Goal: Information Seeking & Learning: Learn about a topic

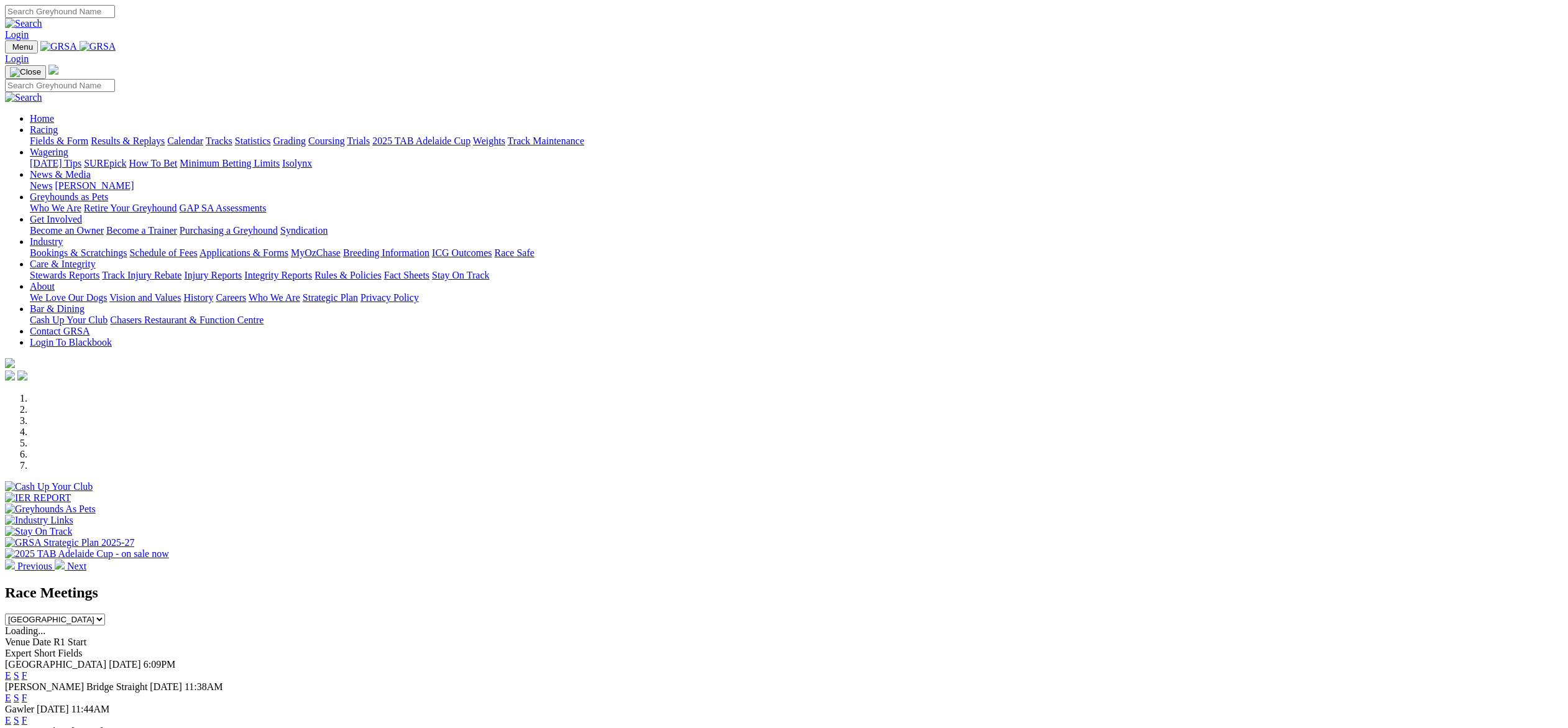
scroll to position [238, 0]
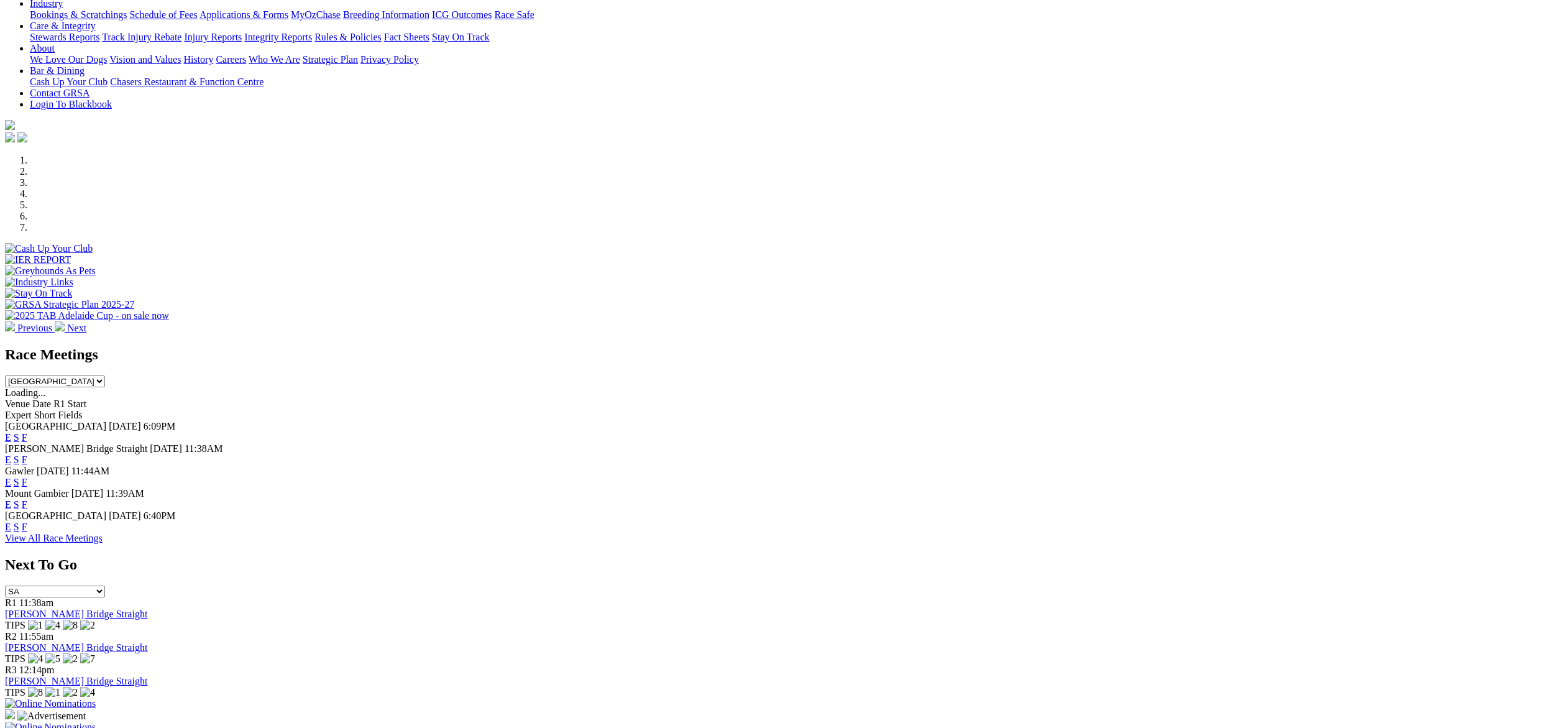
click at [11, 455] on link "E" at bounding box center [8, 460] width 6 height 11
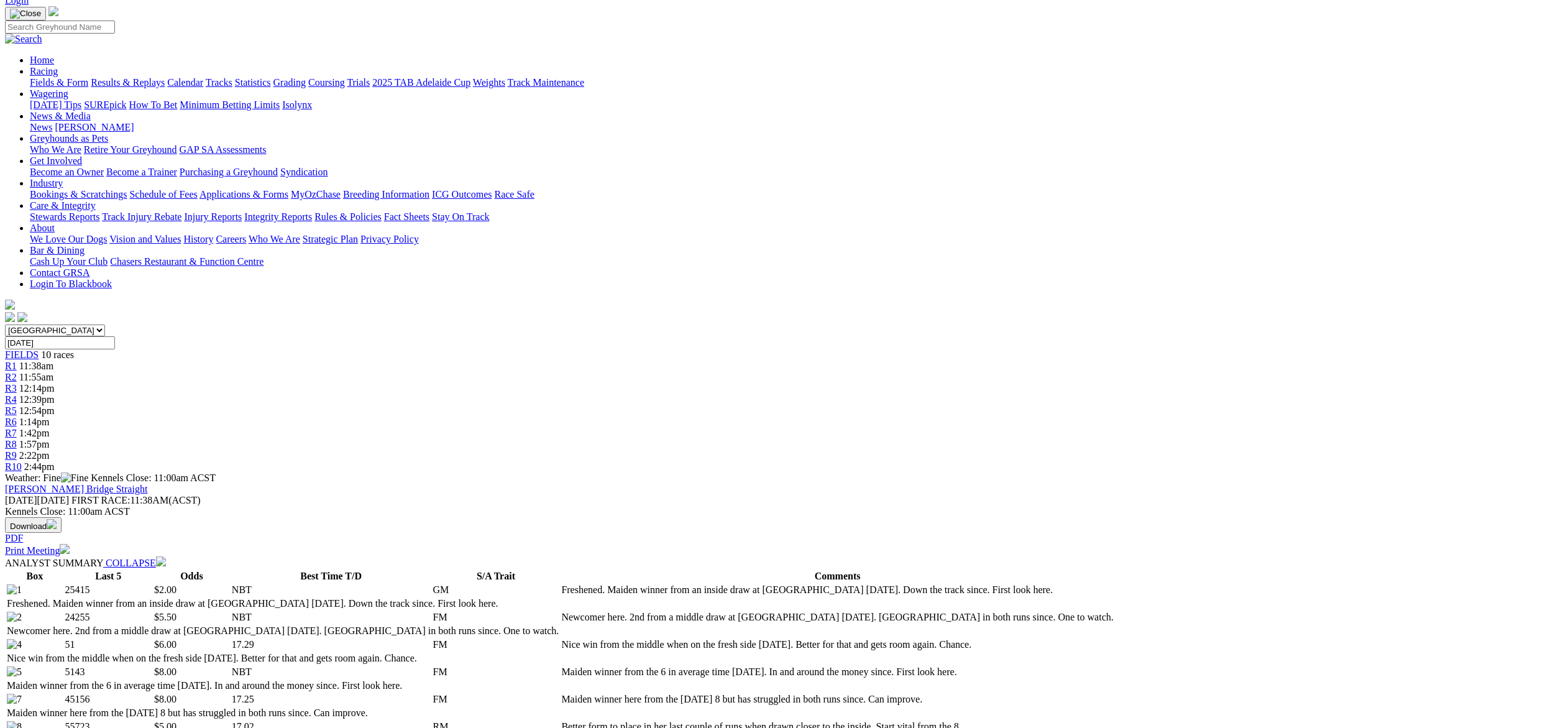
scroll to position [81, 0]
click at [17, 394] on span "R4" at bounding box center [11, 399] width 11 height 11
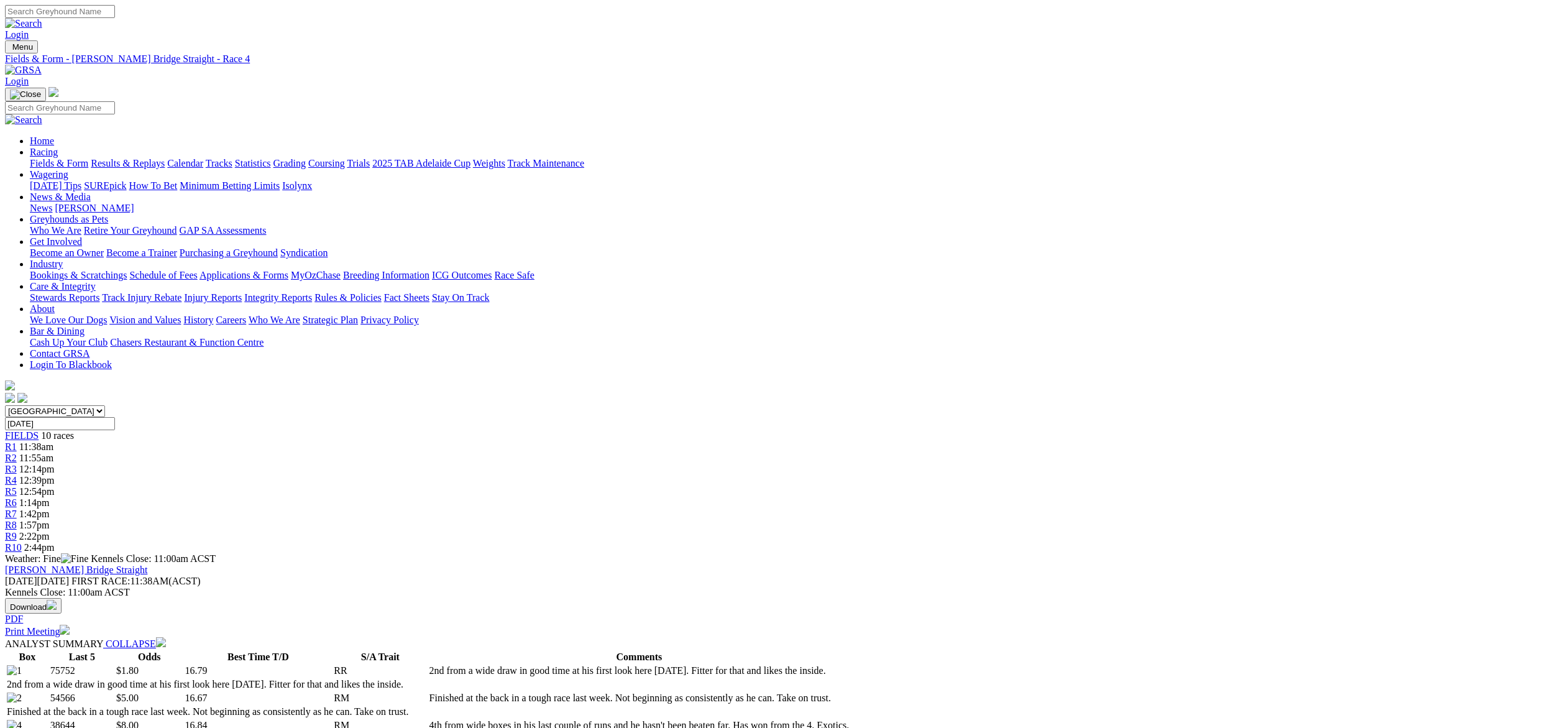
click at [54, 463] on span "12:14pm" at bounding box center [37, 469] width 35 height 11
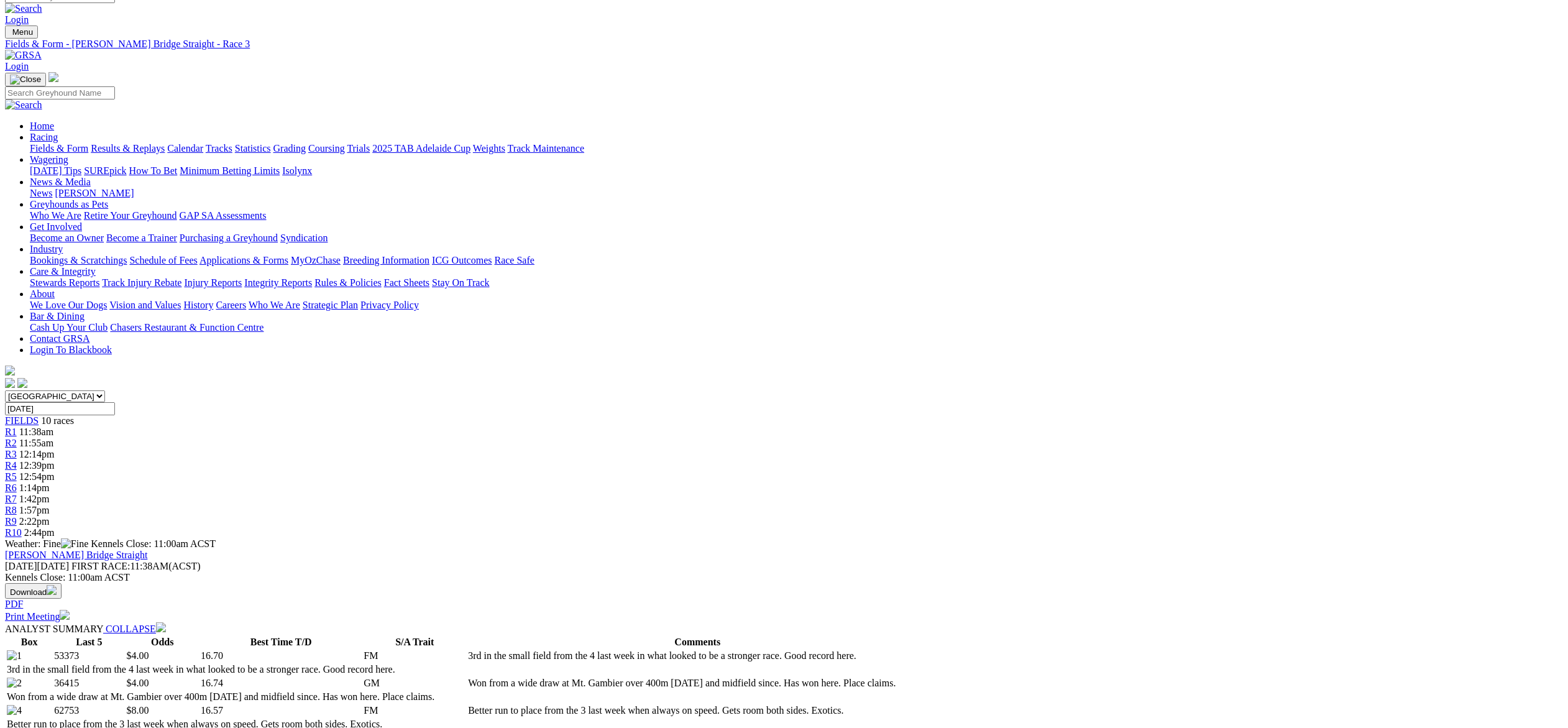
scroll to position [16, 0]
click at [17, 437] on link "R2" at bounding box center [11, 442] width 11 height 11
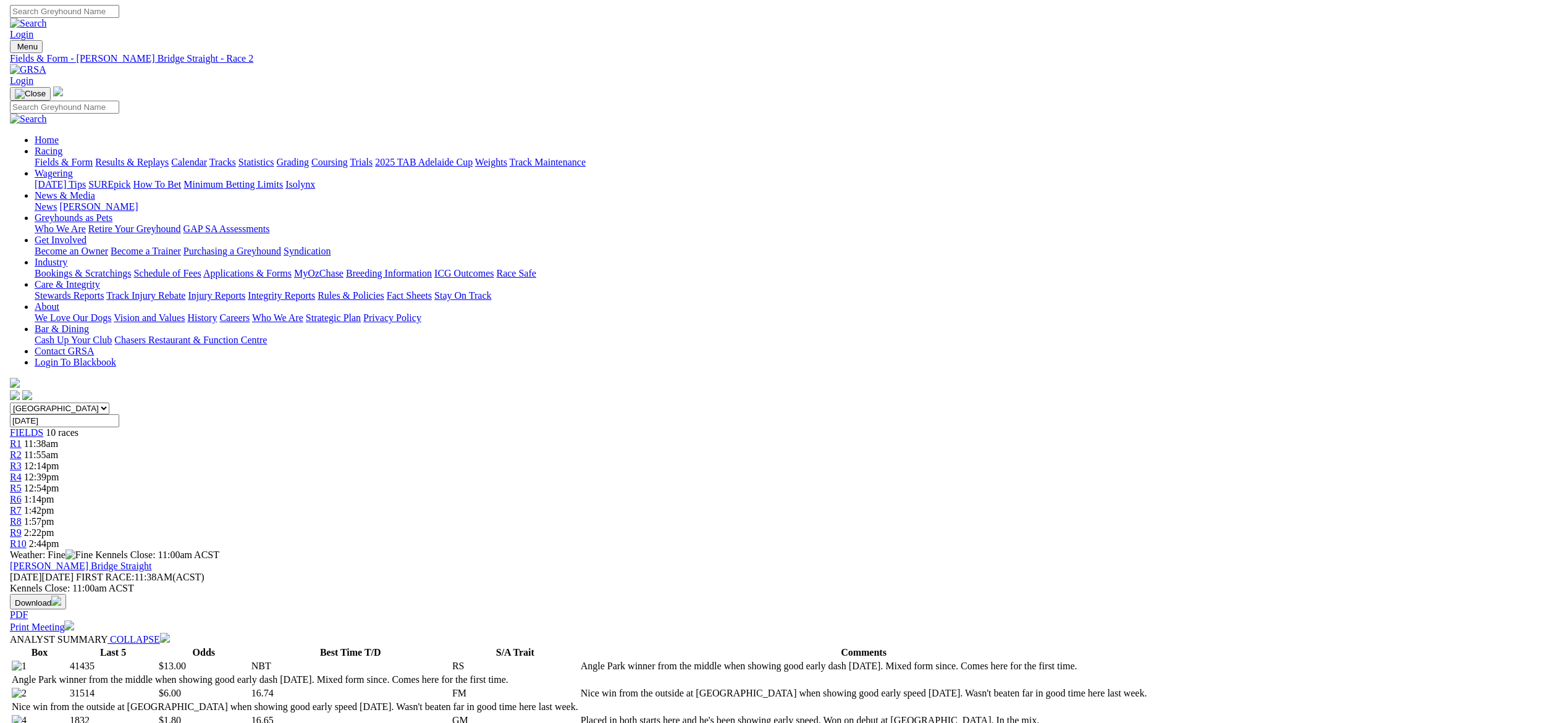
scroll to position [62, 0]
